Goal: Task Accomplishment & Management: Complete application form

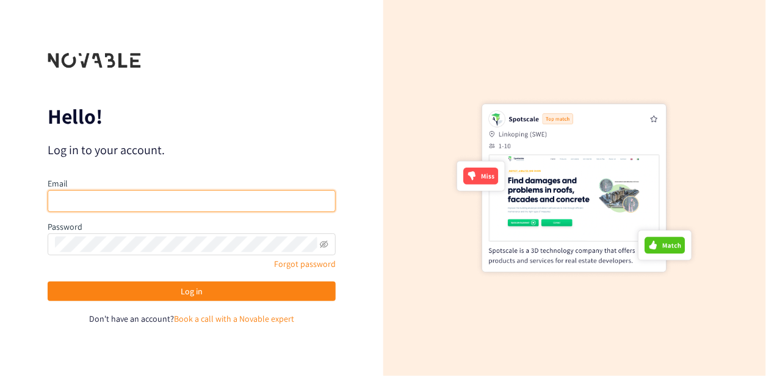
drag, startPoint x: 0, startPoint y: 0, endPoint x: 91, endPoint y: 199, distance: 219.2
click at [91, 199] on input "email" at bounding box center [192, 201] width 288 height 22
drag, startPoint x: 91, startPoint y: 199, endPoint x: 99, endPoint y: 207, distance: 10.8
click at [91, 199] on input "email" at bounding box center [192, 201] width 288 height 22
type input "[PERSON_NAME][EMAIL_ADDRESS][DOMAIN_NAME]"
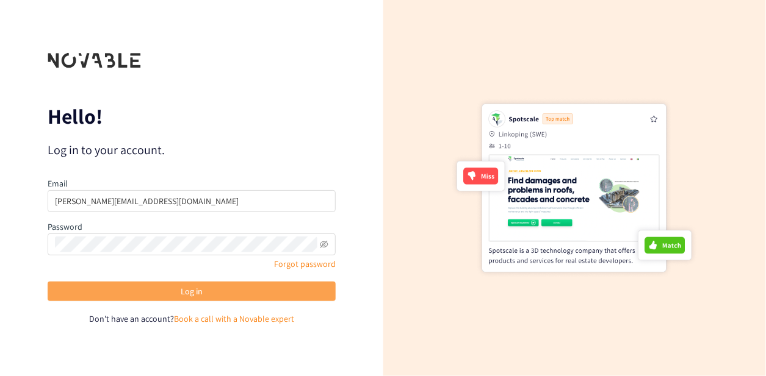
click at [150, 290] on button "Log in" at bounding box center [192, 292] width 288 height 20
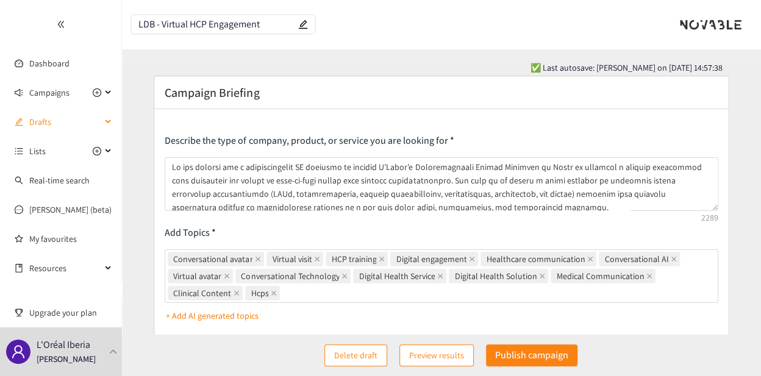
scroll to position [61, 0]
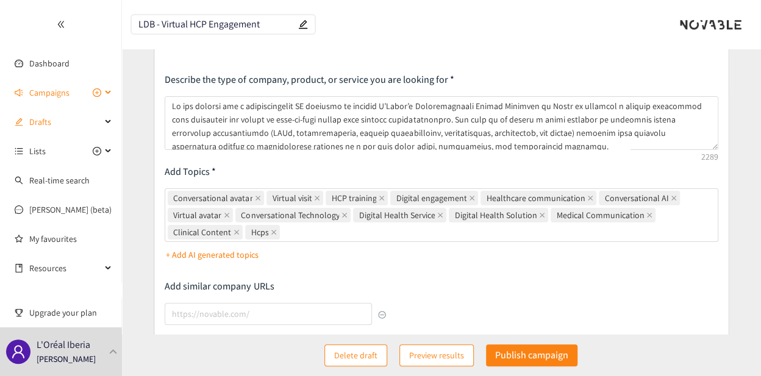
click at [50, 92] on span "Campaigns" at bounding box center [49, 93] width 40 height 24
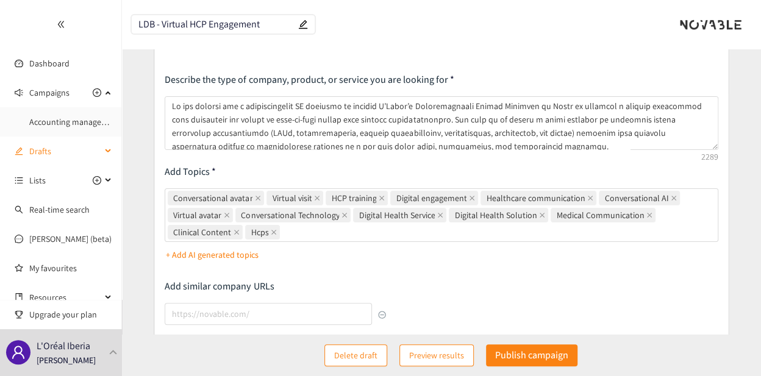
click at [30, 153] on span "Drafts" at bounding box center [65, 151] width 72 height 24
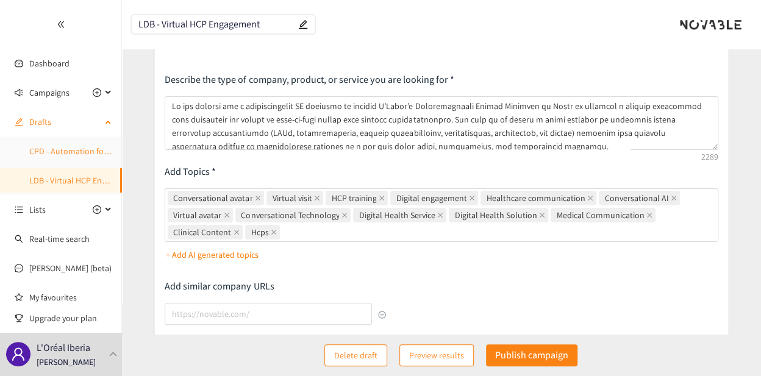
click at [65, 148] on link "CPD - Automation for Furniture Design" at bounding box center [99, 151] width 140 height 11
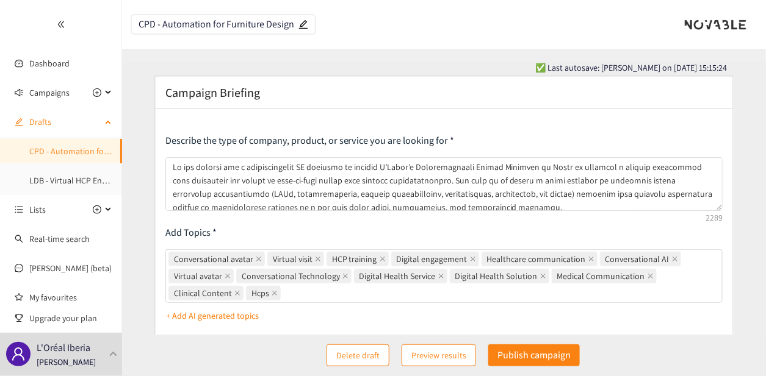
type textarea "Lo ips dolorsi ame co AD-elitsed doeiusmodt incididu ut laboreet dol magna aliq…"
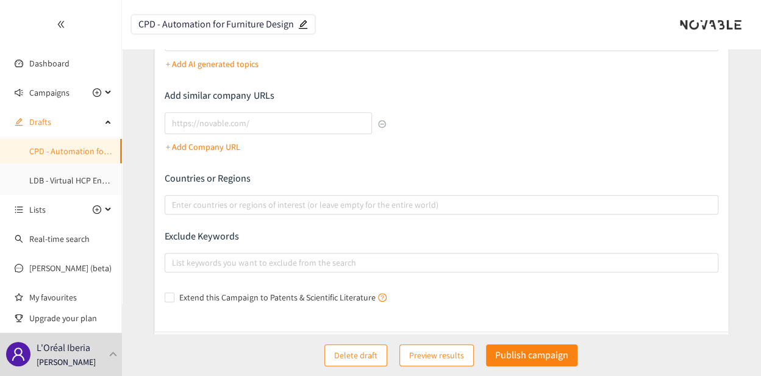
scroll to position [191, 0]
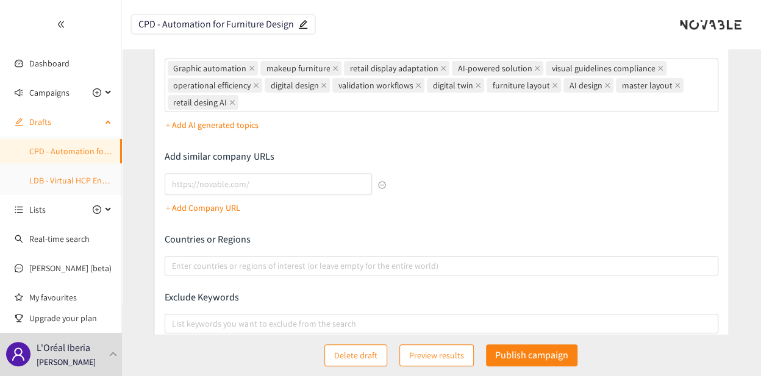
click at [66, 184] on link "LDB - Virtual HCP Engagement" at bounding box center [83, 180] width 109 height 11
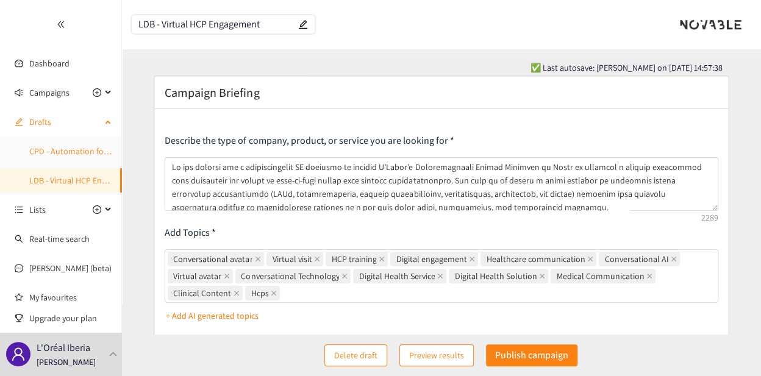
click at [46, 148] on link "CPD - Automation for Furniture Design" at bounding box center [99, 151] width 140 height 11
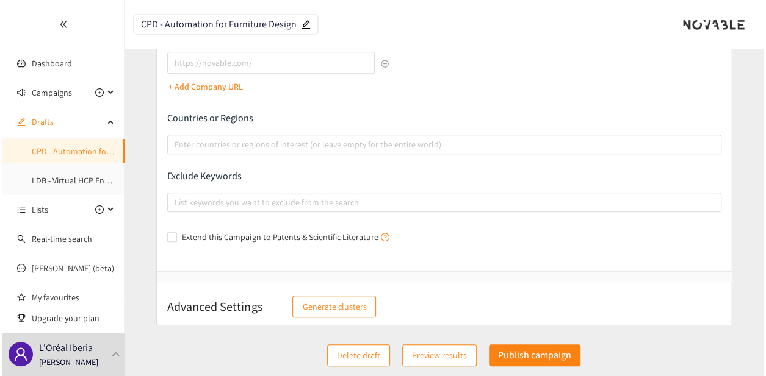
scroll to position [313, 0]
click at [524, 359] on p "Publish campaign" at bounding box center [531, 355] width 73 height 15
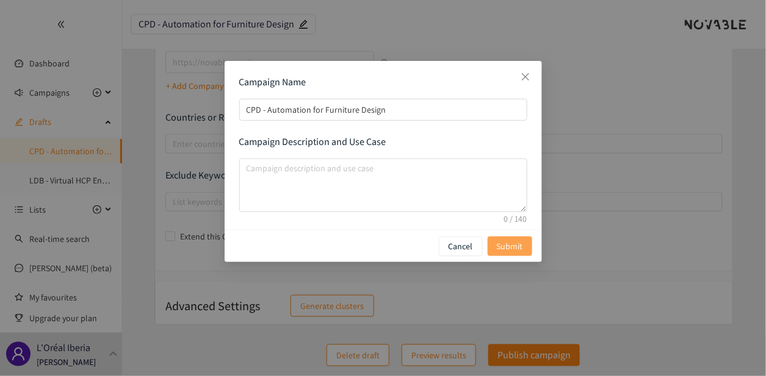
click at [512, 253] on span "Submit" at bounding box center [510, 246] width 26 height 13
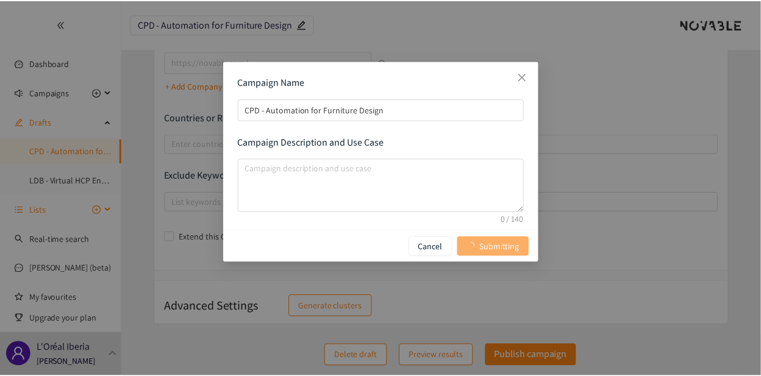
scroll to position [0, 0]
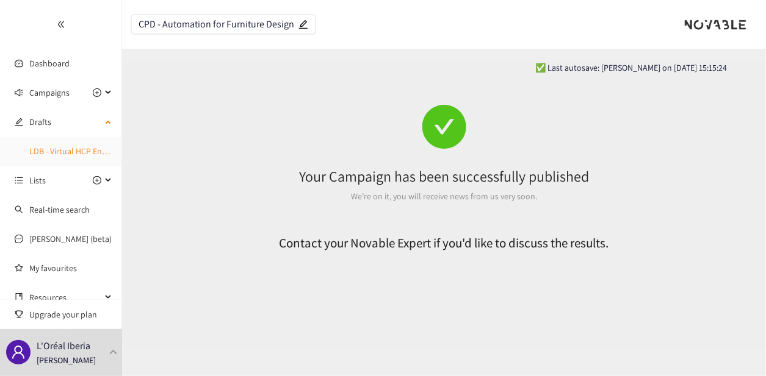
click at [58, 156] on link "LDB - Virtual HCP Engagement" at bounding box center [83, 151] width 109 height 11
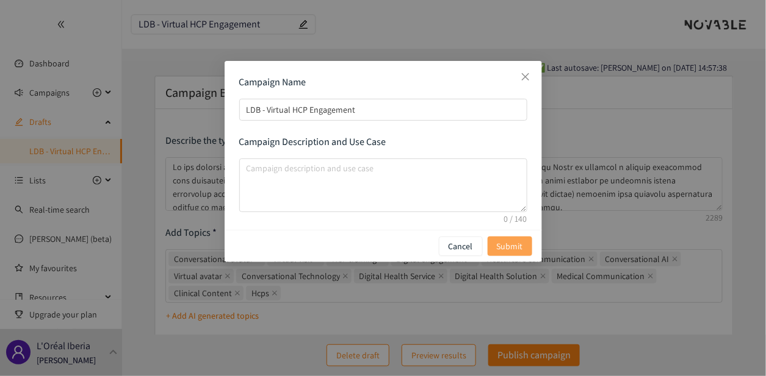
click at [505, 241] on span "Submit" at bounding box center [510, 246] width 26 height 13
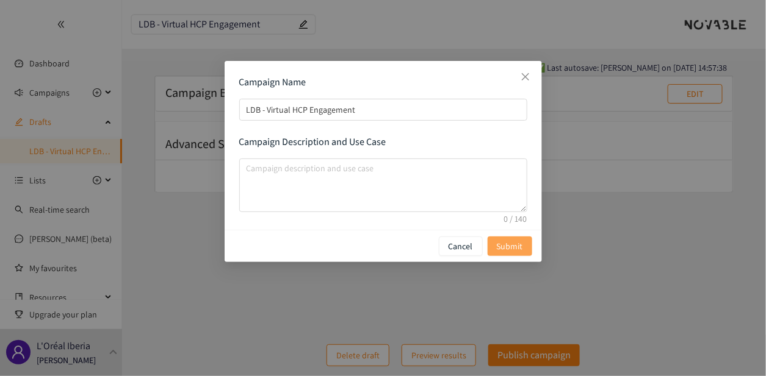
click at [508, 245] on span "Submit" at bounding box center [510, 246] width 26 height 13
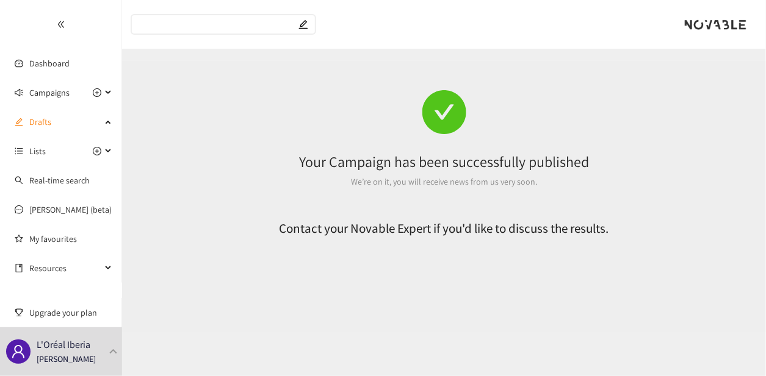
type input "LDB - Virtual HCP Engagement"
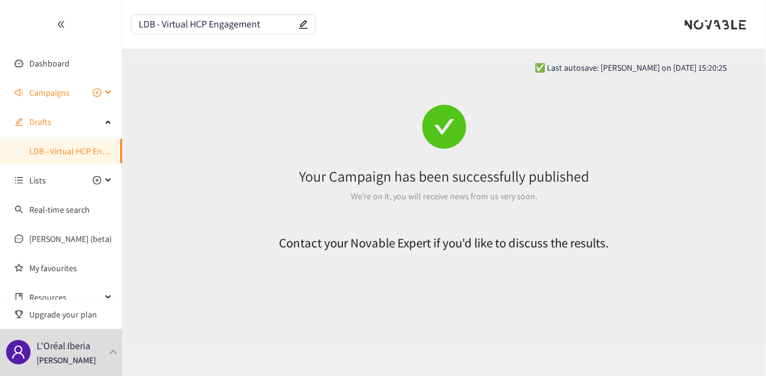
click at [30, 98] on span "Campaigns" at bounding box center [49, 93] width 40 height 24
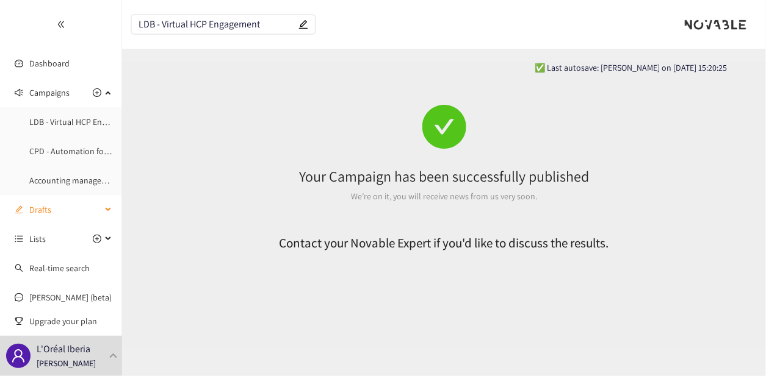
click at [67, 207] on span "Drafts" at bounding box center [65, 210] width 72 height 24
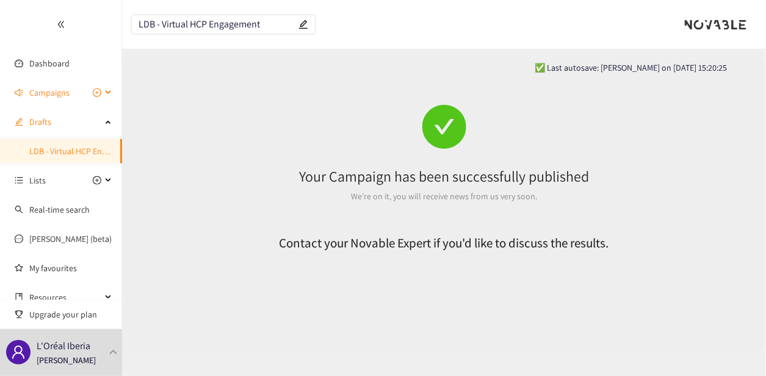
click at [55, 95] on span "Campaigns" at bounding box center [49, 93] width 40 height 24
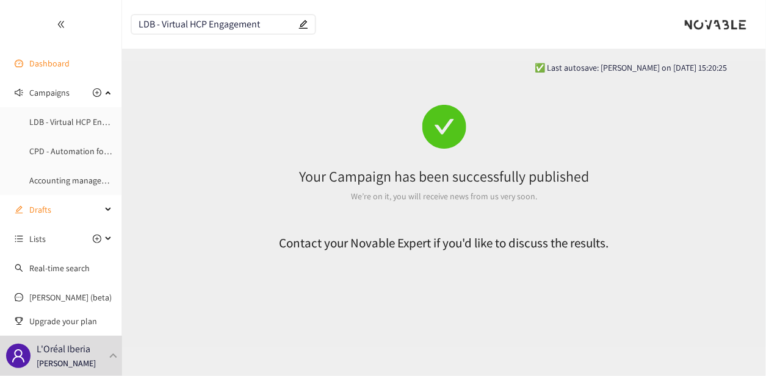
click at [50, 58] on link "Dashboard" at bounding box center [49, 63] width 40 height 11
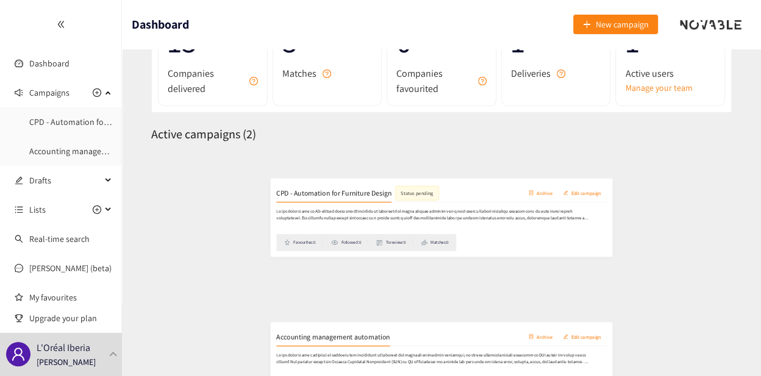
scroll to position [96, 0]
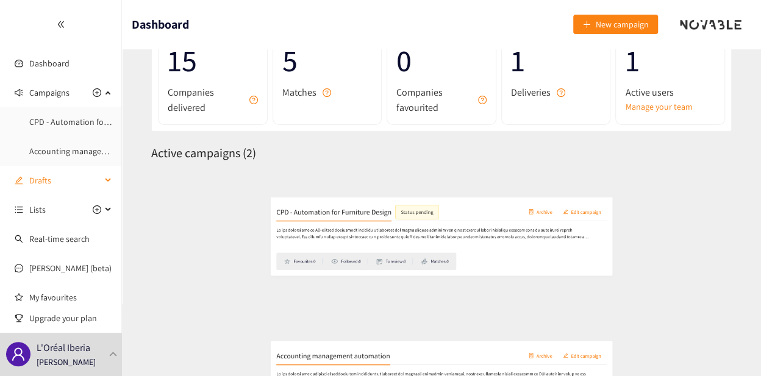
click at [52, 181] on span "Drafts" at bounding box center [65, 180] width 72 height 24
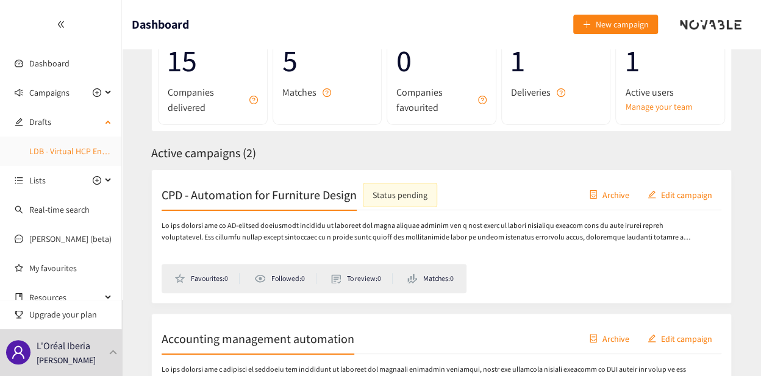
click at [51, 149] on link "LDB - Virtual HCP Engagement" at bounding box center [83, 151] width 109 height 11
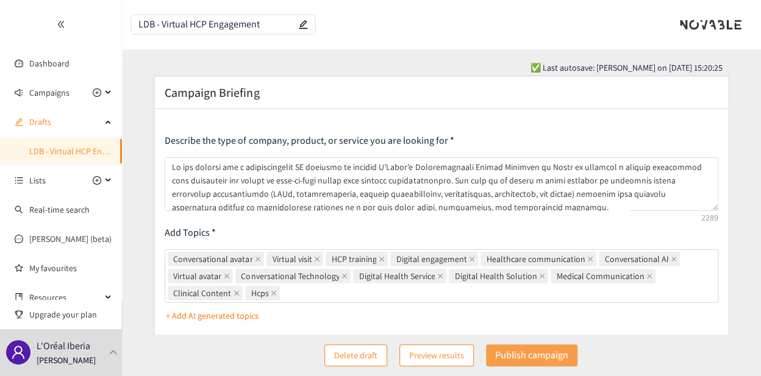
click at [546, 353] on p "Publish campaign" at bounding box center [531, 355] width 73 height 15
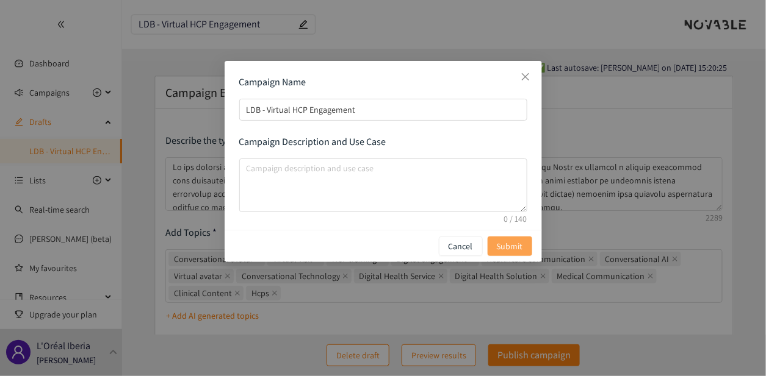
click at [511, 239] on button "Submit" at bounding box center [509, 247] width 45 height 20
